Goal: Obtain resource: Obtain resource

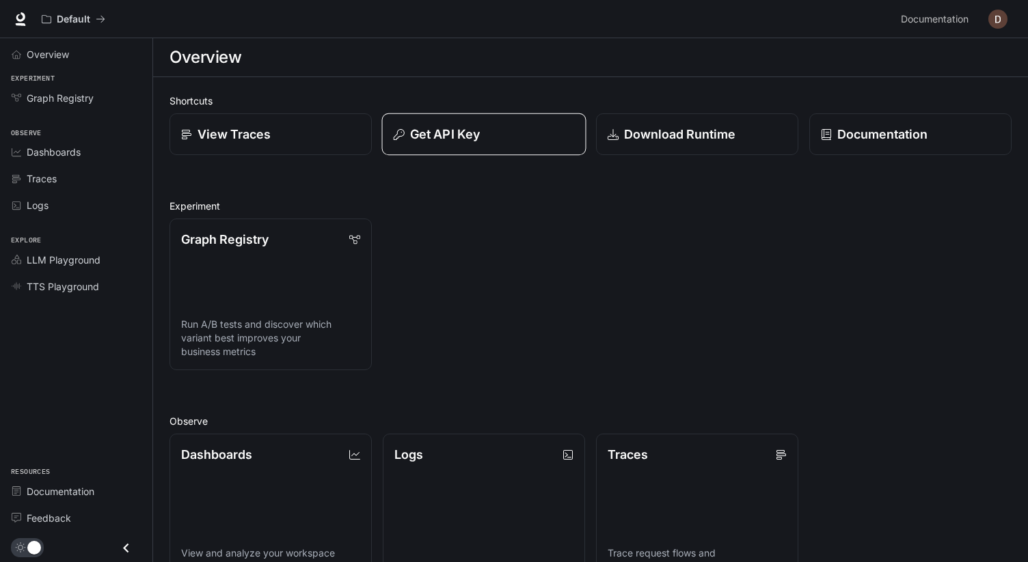
click at [465, 138] on p "Get API Key" at bounding box center [445, 134] width 70 height 18
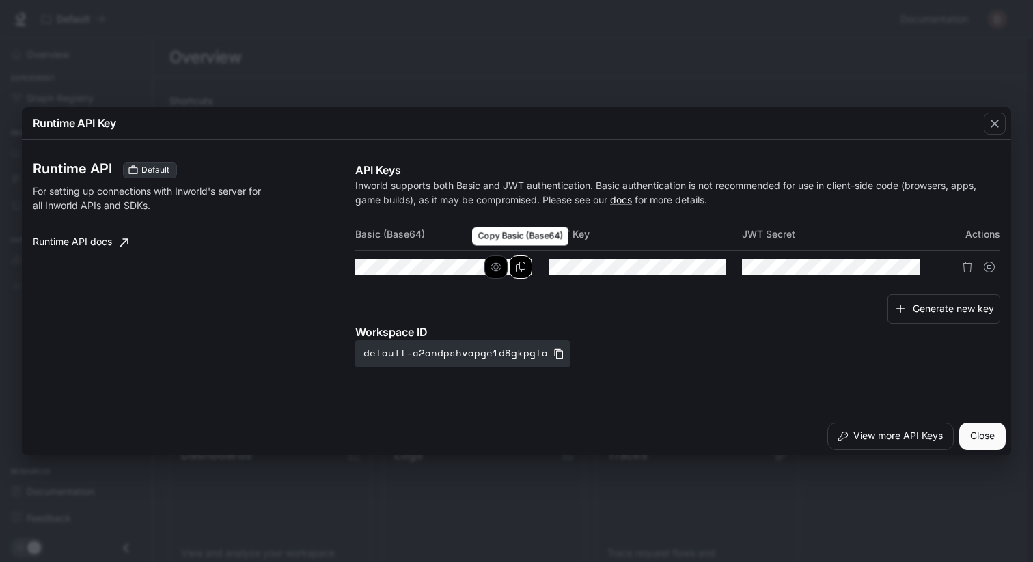
click at [518, 271] on icon "Copy Basic (Base64)" at bounding box center [520, 267] width 11 height 11
click at [706, 269] on button "Copy Key" at bounding box center [713, 267] width 23 height 23
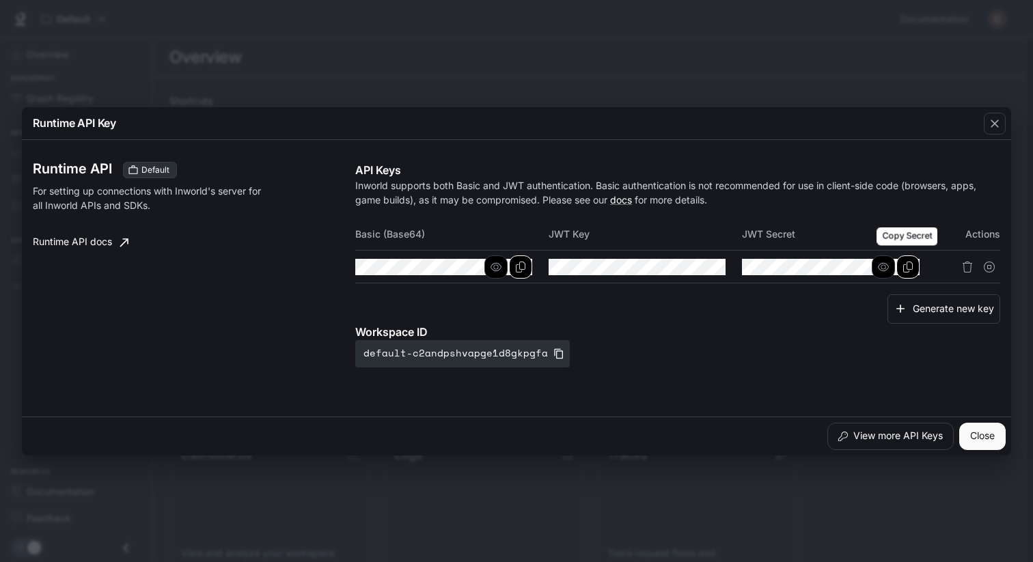
click at [901, 267] on button "Copy Secret" at bounding box center [908, 267] width 23 height 23
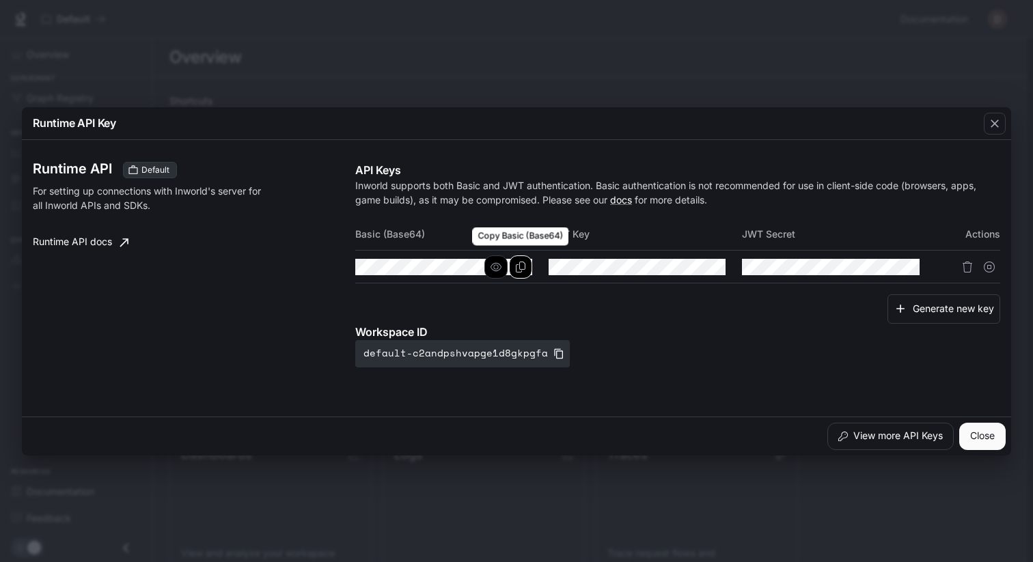
click at [530, 270] on button "Copy Basic (Base64)" at bounding box center [520, 267] width 23 height 23
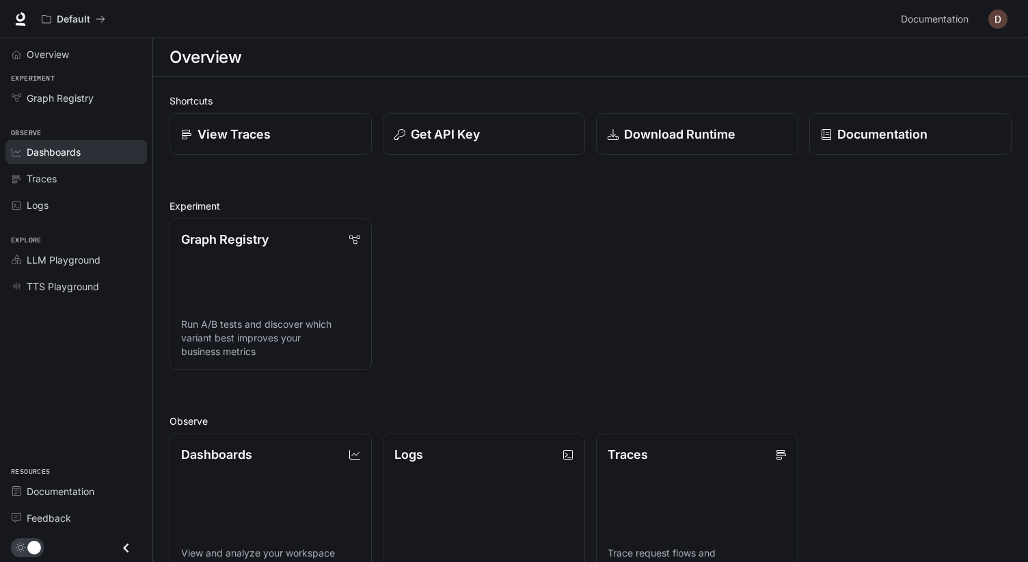
click at [94, 159] on link "Dashboards" at bounding box center [75, 152] width 141 height 24
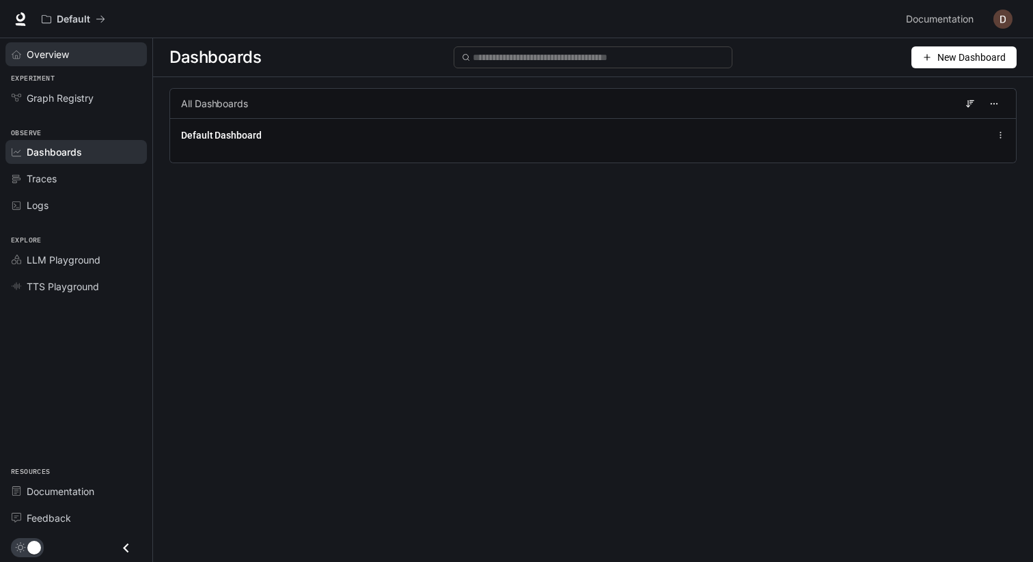
click at [44, 58] on span "Overview" at bounding box center [48, 54] width 42 height 14
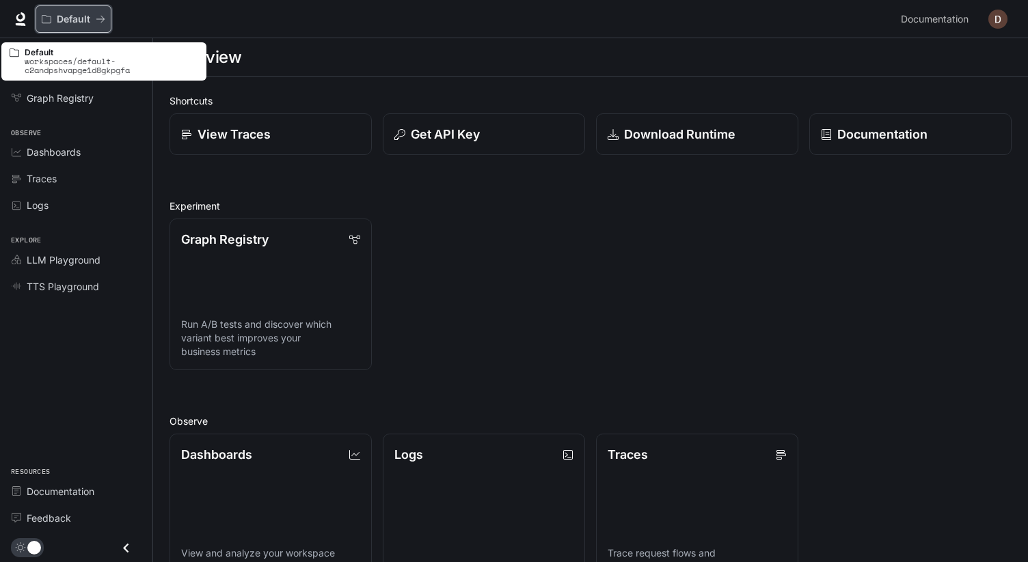
click at [86, 17] on p "Default" at bounding box center [73, 20] width 33 height 12
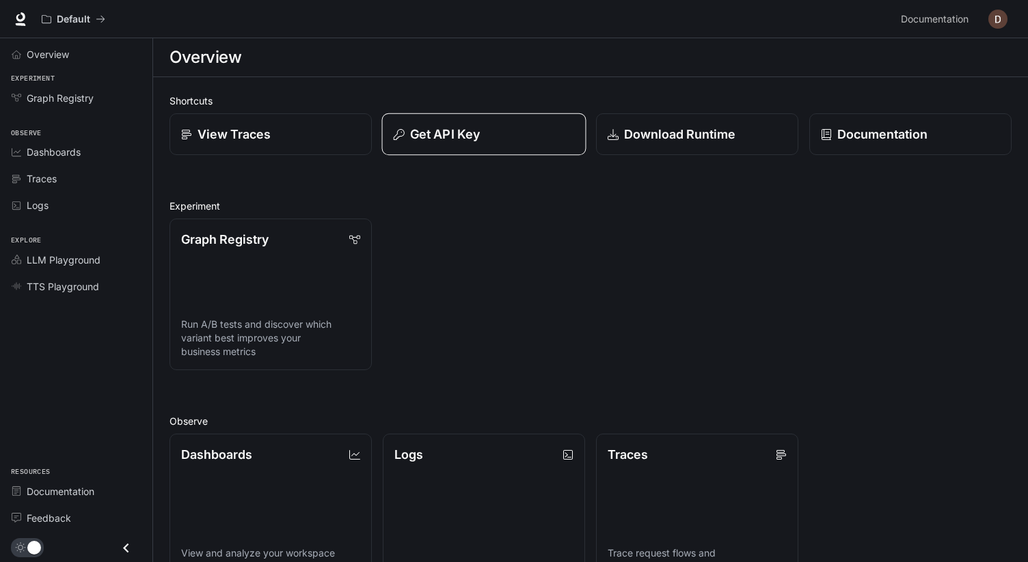
click at [510, 128] on div "Get API Key" at bounding box center [484, 134] width 181 height 18
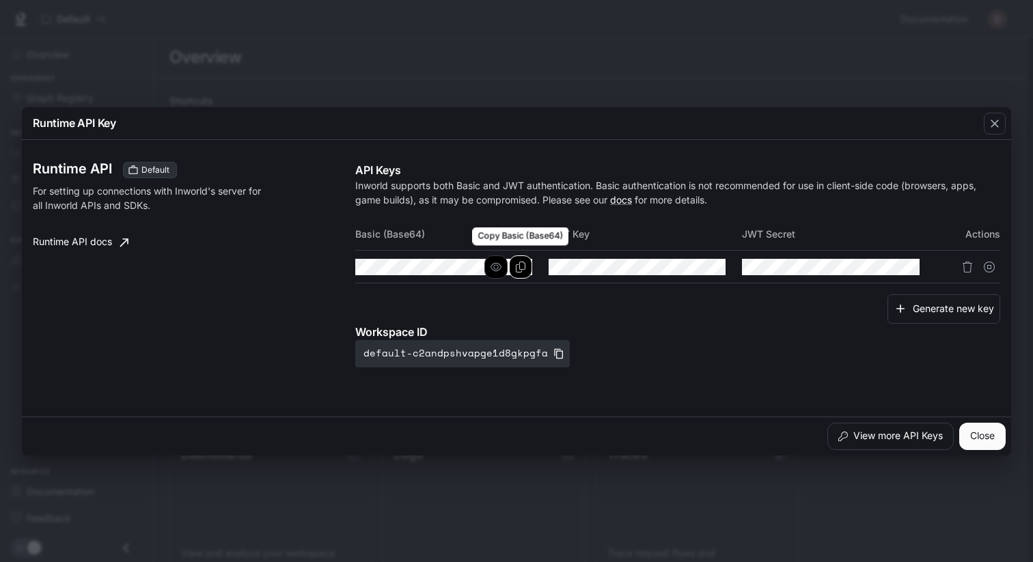
click at [529, 264] on button "Copy Basic (Base64)" at bounding box center [520, 267] width 23 height 23
click at [687, 264] on icon "button" at bounding box center [689, 266] width 11 height 8
click at [692, 266] on icon "button" at bounding box center [689, 267] width 11 height 11
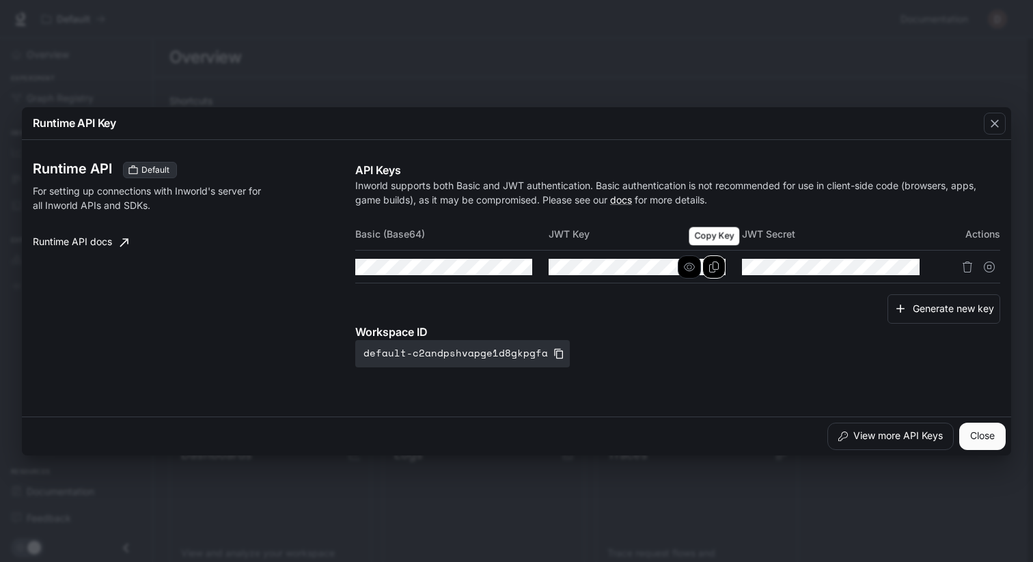
click at [707, 266] on button "Copy Key" at bounding box center [713, 267] width 23 height 23
click at [907, 264] on icon "Copy Secret" at bounding box center [908, 267] width 10 height 11
